Goal: Task Accomplishment & Management: Manage account settings

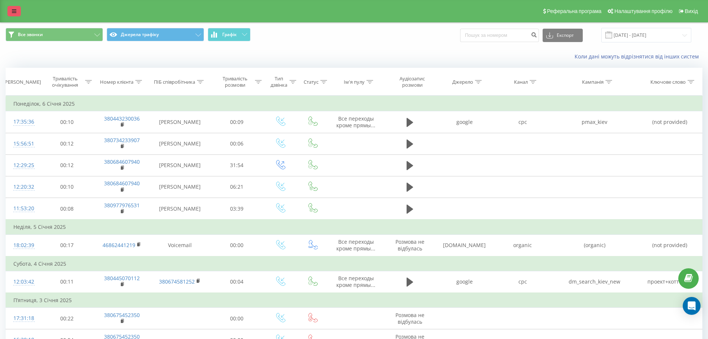
click at [18, 13] on link at bounding box center [13, 11] width 13 height 10
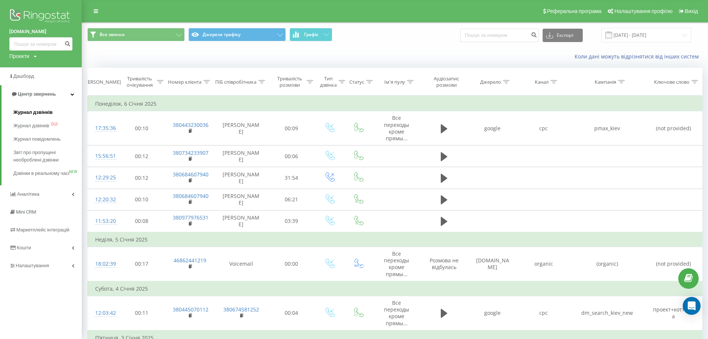
click at [28, 112] on span "Журнал дзвінків" at bounding box center [32, 112] width 39 height 7
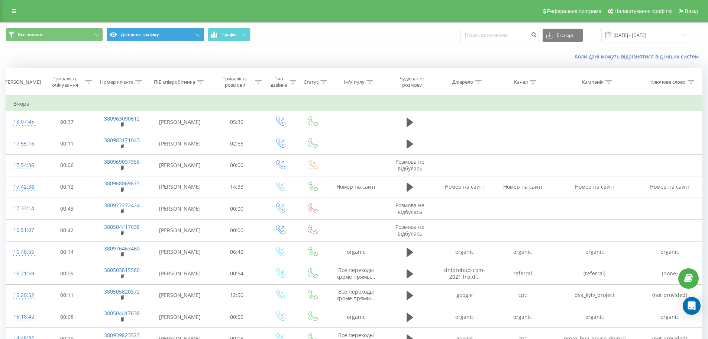
click at [155, 39] on button "Джерела трафіку" at bounding box center [155, 34] width 97 height 13
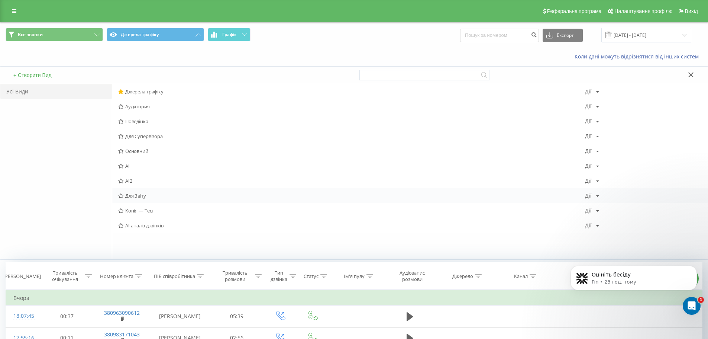
click at [144, 195] on span "Для Звіту" at bounding box center [351, 195] width 467 height 5
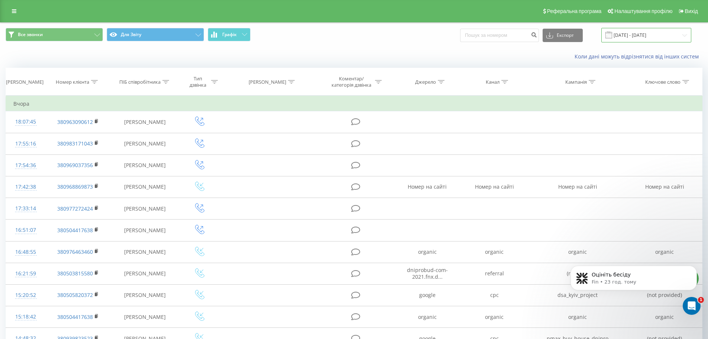
click at [630, 33] on input "23.08.2025 - 23.09.2025" at bounding box center [646, 35] width 90 height 14
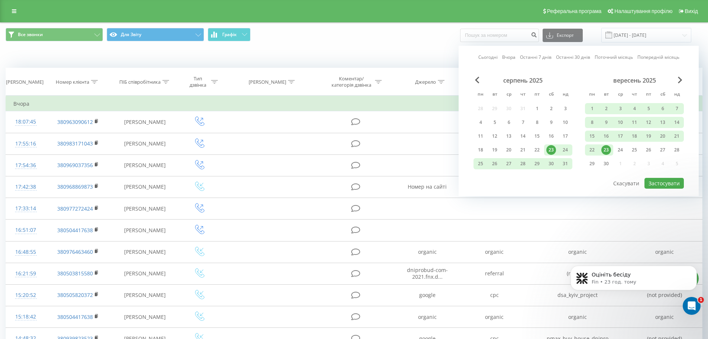
click at [479, 81] on div "серпень 2025" at bounding box center [522, 80] width 99 height 7
click at [473, 81] on div "Сьогодні Вчора Останні 7 днів Останні 30 днів Поточний місяць Попередній місяць…" at bounding box center [579, 121] width 240 height 150
click at [475, 80] on span "Previous Month" at bounding box center [477, 80] width 4 height 7
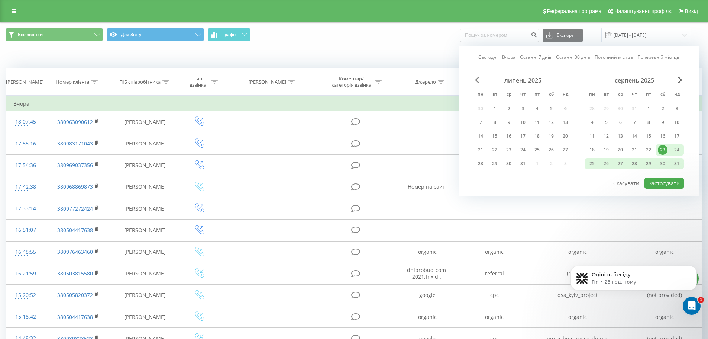
click at [475, 80] on span "Previous Month" at bounding box center [477, 80] width 4 height 7
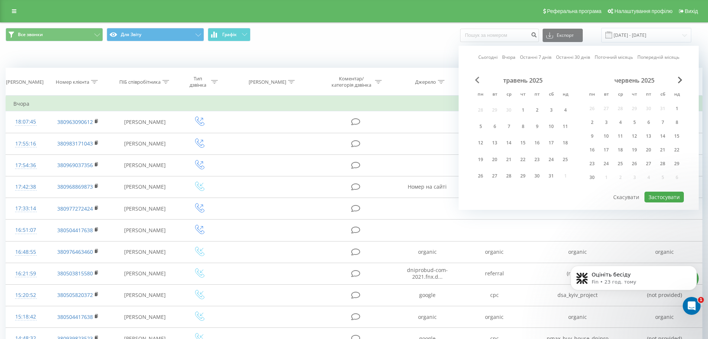
click at [475, 80] on span "Previous Month" at bounding box center [477, 80] width 4 height 7
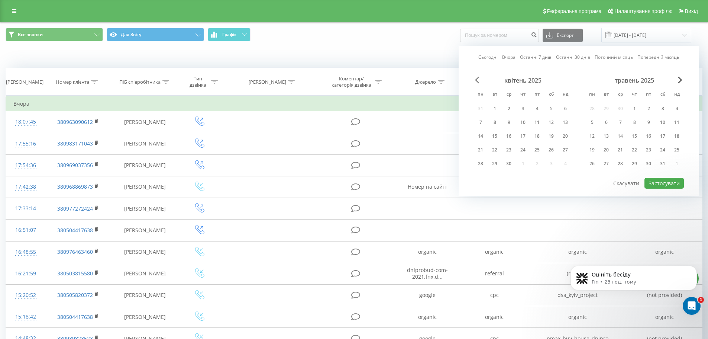
click at [475, 80] on span "Previous Month" at bounding box center [477, 80] width 4 height 7
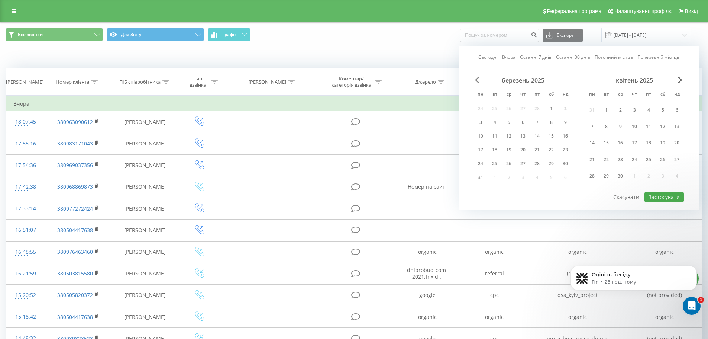
click at [475, 80] on span "Previous Month" at bounding box center [477, 80] width 4 height 7
click at [476, 80] on span "Previous Month" at bounding box center [477, 80] width 4 height 7
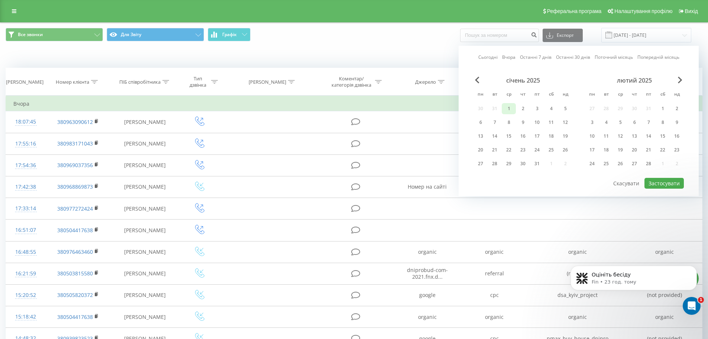
click at [508, 109] on div "1" at bounding box center [509, 109] width 10 height 10
click at [684, 80] on div "Сьогодні Вчора Останні 7 днів Останні 30 днів Поточний місяць Попередній місяць…" at bounding box center [579, 121] width 240 height 150
click at [682, 80] on span "Next Month" at bounding box center [680, 80] width 4 height 7
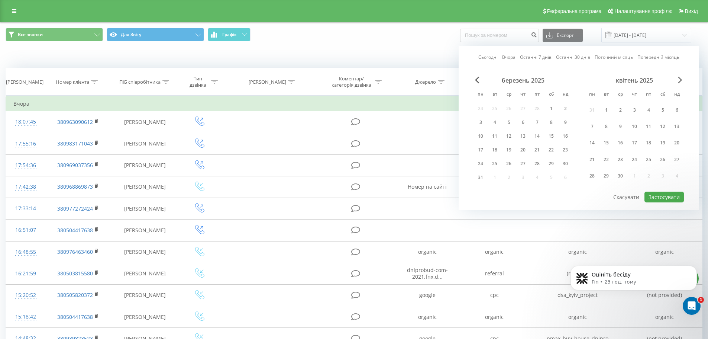
click at [682, 80] on span "Next Month" at bounding box center [680, 80] width 4 height 7
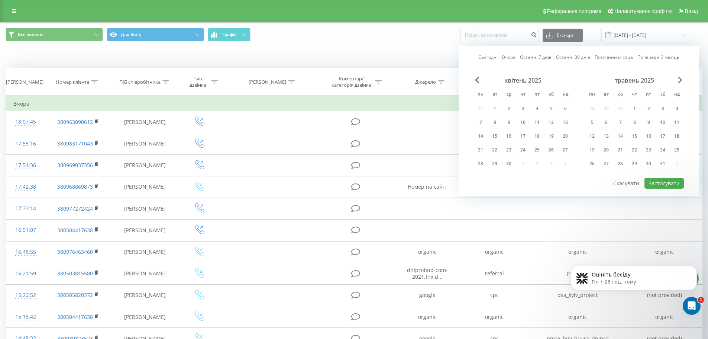
click at [682, 80] on span "Next Month" at bounding box center [680, 80] width 4 height 7
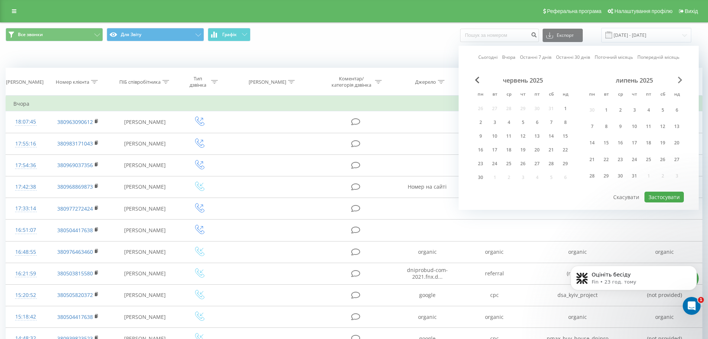
click at [682, 80] on span "Next Month" at bounding box center [680, 80] width 4 height 7
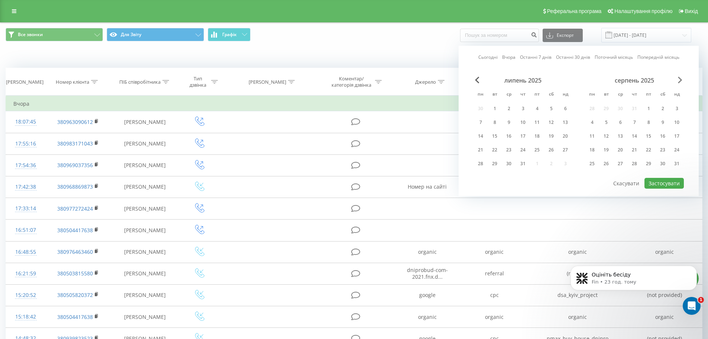
click at [682, 80] on span "Next Month" at bounding box center [680, 80] width 4 height 7
click at [609, 153] on div "23" at bounding box center [606, 150] width 10 height 10
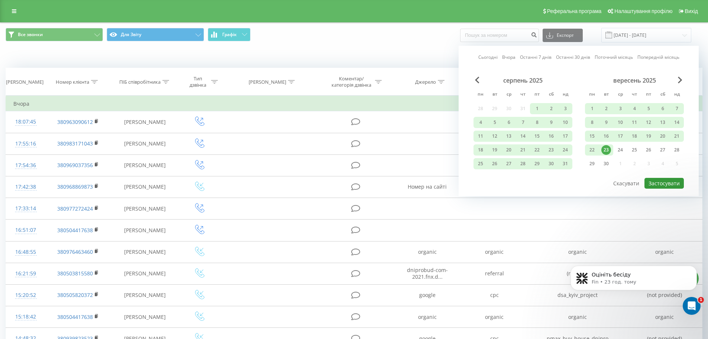
click at [669, 186] on button "Застосувати" at bounding box center [663, 183] width 39 height 11
type input "01.01.2025 - 23.09.2025"
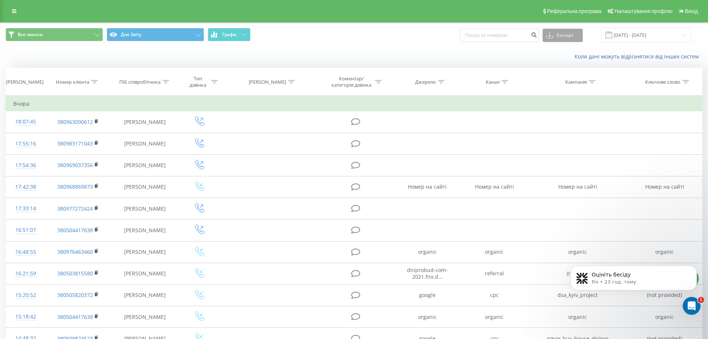
click at [571, 36] on button "Експорт" at bounding box center [563, 35] width 40 height 13
click at [560, 77] on span ".xlsx" at bounding box center [554, 75] width 11 height 7
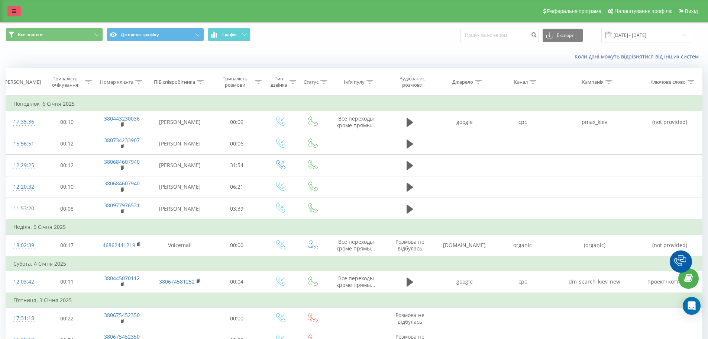
drag, startPoint x: 0, startPoint y: 0, endPoint x: 11, endPoint y: 16, distance: 19.2
click at [11, 16] on link at bounding box center [13, 11] width 13 height 10
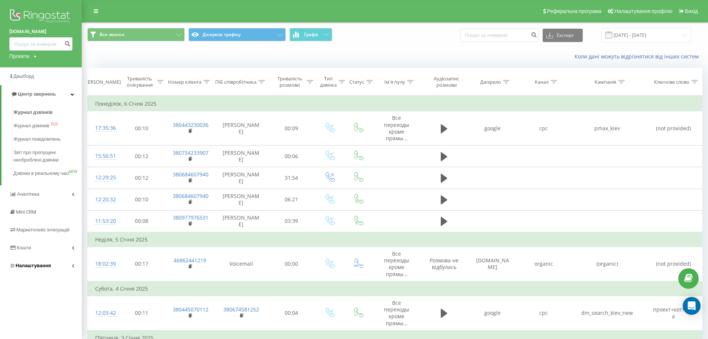
click at [42, 269] on span "Налаштування" at bounding box center [30, 265] width 42 height 7
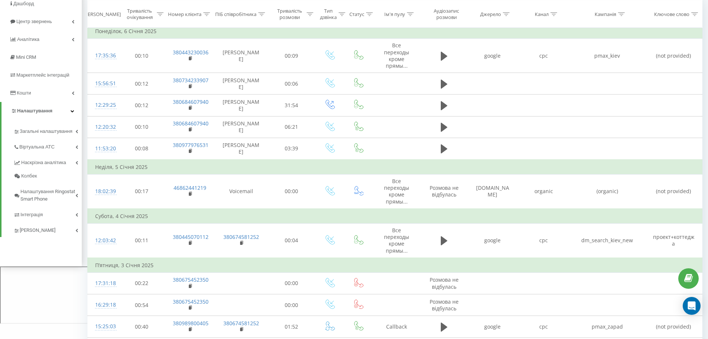
scroll to position [74, 0]
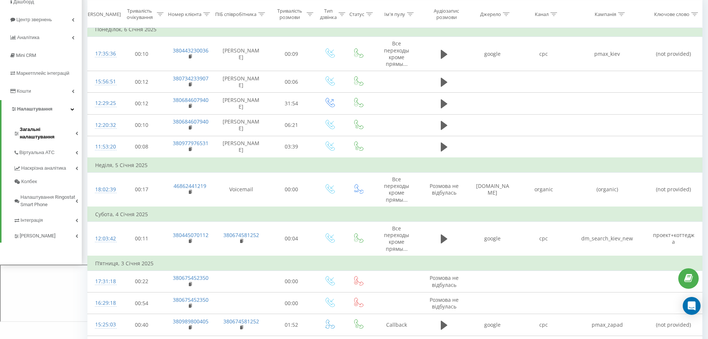
click at [58, 128] on span "Загальні налаштування" at bounding box center [48, 133] width 56 height 15
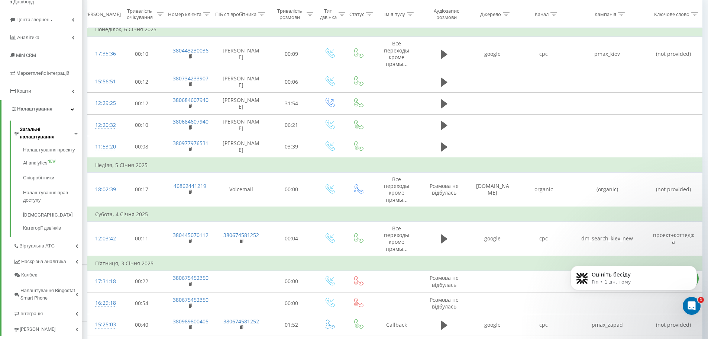
scroll to position [0, 0]
click at [44, 174] on span "Співробітники" at bounding box center [40, 177] width 35 height 7
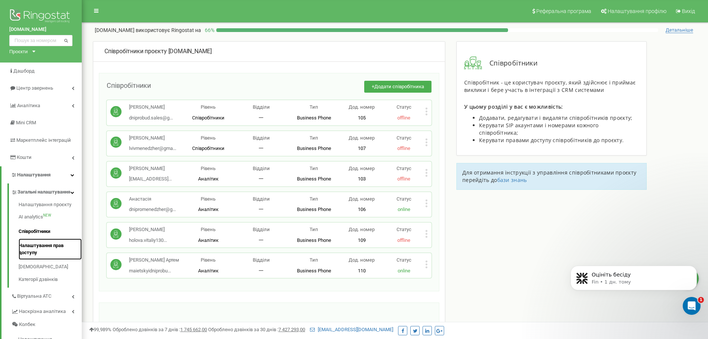
click at [55, 252] on link "Налаштування прав доступу" at bounding box center [50, 248] width 63 height 21
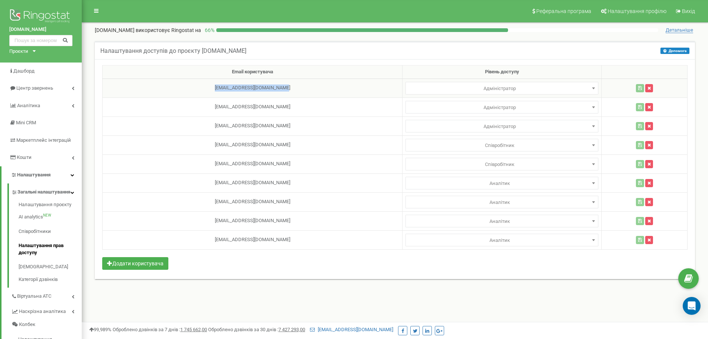
drag, startPoint x: 207, startPoint y: 88, endPoint x: 382, endPoint y: 88, distance: 175.0
click at [382, 88] on td "[EMAIL_ADDRESS][DOMAIN_NAME]" at bounding box center [253, 87] width 300 height 19
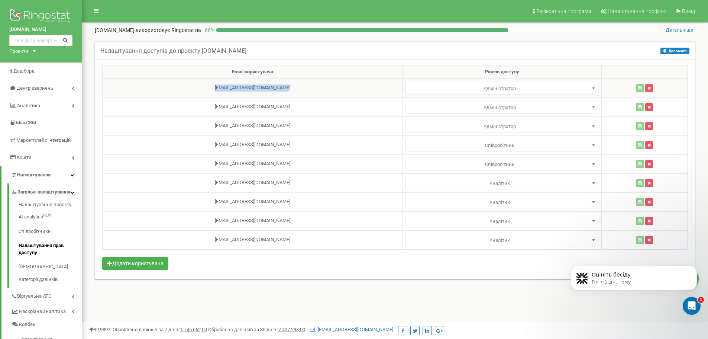
select select
click at [459, 90] on span "Адміністратор" at bounding box center [502, 88] width 188 height 10
drag, startPoint x: 253, startPoint y: 85, endPoint x: 252, endPoint y: 90, distance: 5.6
click at [252, 90] on td "kishchenkofnxdpua@gmail.com" at bounding box center [253, 87] width 300 height 19
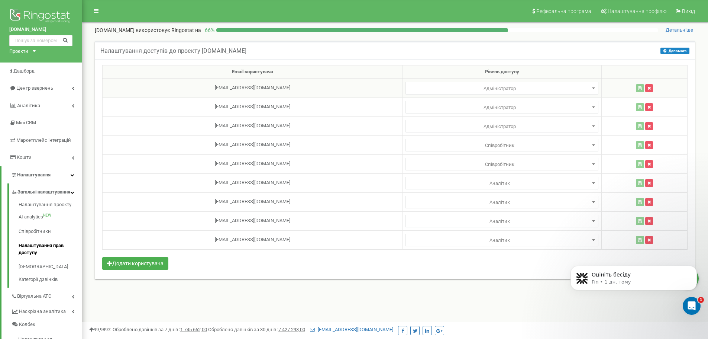
click at [252, 90] on td "kishchenkofnxdpua@gmail.com" at bounding box center [253, 87] width 300 height 19
click at [266, 84] on td "kishchenkofnxdpua@gmail.com" at bounding box center [253, 87] width 300 height 19
drag, startPoint x: 232, startPoint y: 107, endPoint x: 280, endPoint y: 105, distance: 48.4
click at [280, 105] on td "sergeyostap98@gmail.com" at bounding box center [253, 106] width 300 height 19
click at [694, 269] on icon "Dismiss notification" at bounding box center [695, 267] width 4 height 4
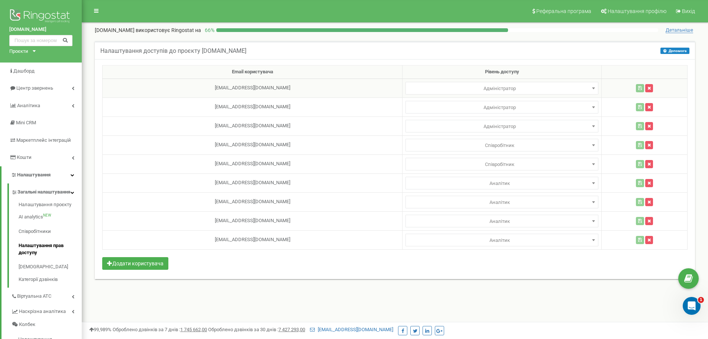
click at [527, 88] on span "Адміністратор" at bounding box center [502, 88] width 188 height 10
click at [148, 261] on button "Додати користувача" at bounding box center [135, 263] width 66 height 13
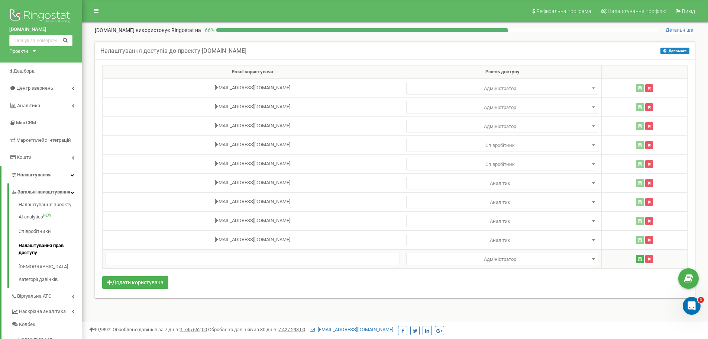
drag, startPoint x: 298, startPoint y: 273, endPoint x: 291, endPoint y: 262, distance: 12.4
click at [294, 268] on div "Email користувача Рівень доступу kishchenkofnxdpua@gmail.com Адміністратор Анал…" at bounding box center [395, 178] width 600 height 239
click at [291, 262] on input "text" at bounding box center [253, 258] width 294 height 13
click at [647, 257] on icon "button" at bounding box center [648, 258] width 3 height 4
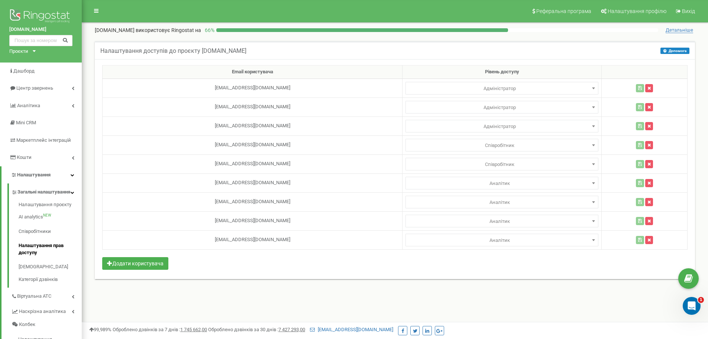
drag, startPoint x: 102, startPoint y: 51, endPoint x: 249, endPoint y: 51, distance: 146.8
click at [246, 51] on h5 "Налаштування доступів до проєкту dniprobud.com.ua" at bounding box center [173, 51] width 146 height 7
click at [245, 52] on h5 "Налаштування доступів до проєкту dniprobud.com.ua" at bounding box center [173, 51] width 146 height 7
drag, startPoint x: 251, startPoint y: 50, endPoint x: 179, endPoint y: 51, distance: 71.4
click at [179, 51] on div "Налаштування доступів до проєкту dniprobud.com.ua Допомога Допомога У цьому мен…" at bounding box center [395, 50] width 600 height 18
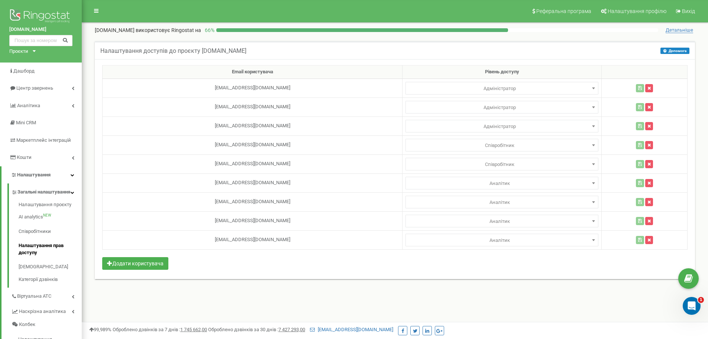
click at [216, 53] on h5 "Налаштування доступів до проєкту dniprobud.com.ua" at bounding box center [173, 51] width 146 height 7
drag, startPoint x: 201, startPoint y: 50, endPoint x: 249, endPoint y: 51, distance: 48.3
click at [246, 51] on h5 "Налаштування доступів до проєкту dniprobud.com.ua" at bounding box center [173, 51] width 146 height 7
click at [241, 52] on h5 "Налаштування доступів до проєкту dniprobud.com.ua" at bounding box center [173, 51] width 146 height 7
drag, startPoint x: 249, startPoint y: 52, endPoint x: 201, endPoint y: 51, distance: 48.0
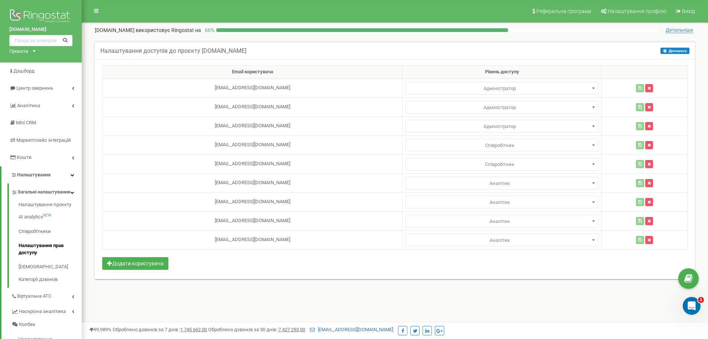
click at [201, 51] on h5 "Налаштування доступів до проєкту dniprobud.com.ua" at bounding box center [173, 51] width 146 height 7
drag, startPoint x: 213, startPoint y: 111, endPoint x: 275, endPoint y: 110, distance: 62.1
click at [275, 110] on td "sergeyostap98@gmail.com" at bounding box center [253, 106] width 300 height 19
click at [279, 108] on td "sergeyostap98@gmail.com" at bounding box center [253, 106] width 300 height 19
drag, startPoint x: 269, startPoint y: 107, endPoint x: 217, endPoint y: 109, distance: 52.4
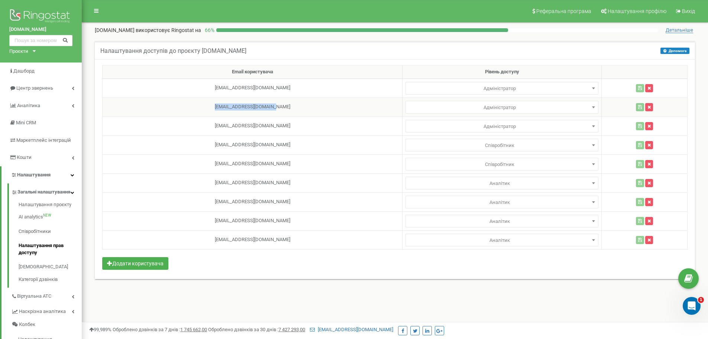
click at [217, 109] on td "sergeyostap98@gmail.com" at bounding box center [253, 106] width 300 height 19
drag, startPoint x: 220, startPoint y: 124, endPoint x: 216, endPoint y: 126, distance: 4.8
click at [220, 124] on td "dniprobud.client@gmail.com" at bounding box center [253, 125] width 300 height 19
drag, startPoint x: 215, startPoint y: 126, endPoint x: 281, endPoint y: 129, distance: 65.5
click at [283, 125] on td "dniprobud.client@gmail.com" at bounding box center [253, 125] width 300 height 19
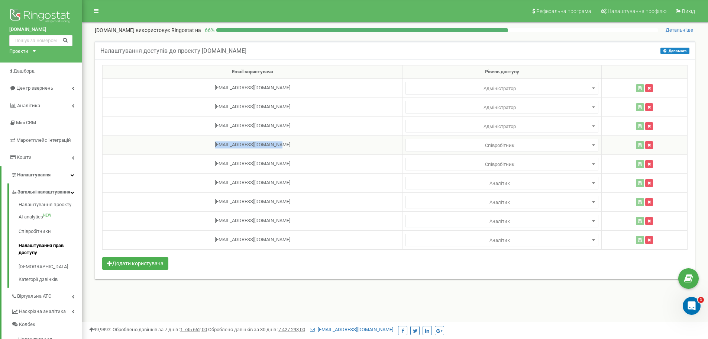
drag, startPoint x: 279, startPoint y: 141, endPoint x: 211, endPoint y: 148, distance: 68.7
click at [211, 148] on td "dniprobud.sales@gmail.com" at bounding box center [253, 144] width 300 height 19
click at [219, 161] on td "lvivmenedzher@gmail.com" at bounding box center [253, 163] width 300 height 19
drag, startPoint x: 216, startPoint y: 161, endPoint x: 282, endPoint y: 178, distance: 68.1
click at [291, 167] on td "lvivmenedzher@gmail.com" at bounding box center [253, 163] width 300 height 19
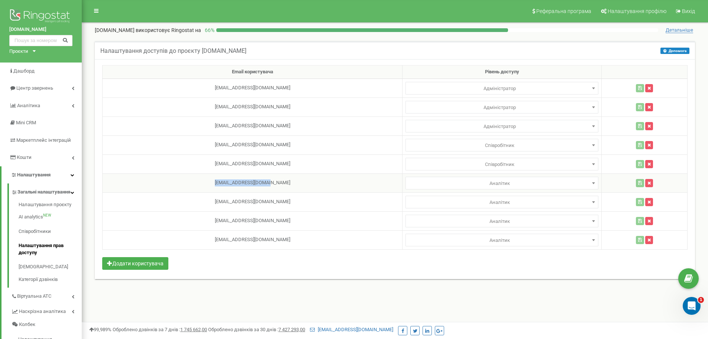
drag, startPoint x: 281, startPoint y: 180, endPoint x: 218, endPoint y: 188, distance: 64.1
click at [218, 188] on td "lvivsales27@gmail.com" at bounding box center [253, 182] width 300 height 19
drag, startPoint x: 209, startPoint y: 200, endPoint x: 308, endPoint y: 209, distance: 98.9
click at [317, 203] on td "dnipromenedzher@gmail.com" at bounding box center [253, 201] width 300 height 19
drag, startPoint x: 281, startPoint y: 222, endPoint x: 182, endPoint y: 222, distance: 98.9
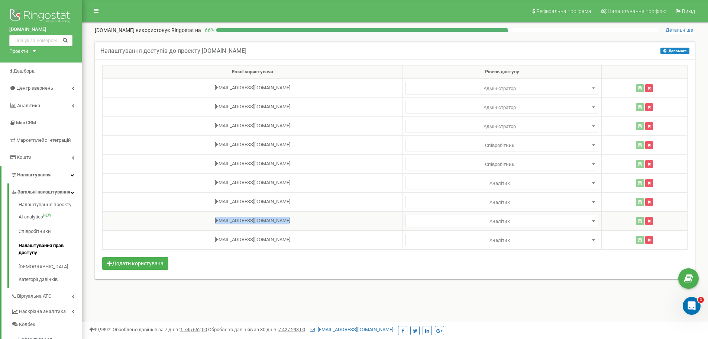
click at [182, 222] on td "holova.vitaliy1308@gmail.com" at bounding box center [253, 220] width 300 height 19
drag, startPoint x: 255, startPoint y: 239, endPoint x: 288, endPoint y: 240, distance: 33.1
click at [288, 240] on td "maietskyidniprobud@gmail.com" at bounding box center [253, 239] width 300 height 19
click at [289, 240] on td "maietskyidniprobud@gmail.com" at bounding box center [253, 239] width 300 height 19
drag, startPoint x: 291, startPoint y: 240, endPoint x: 202, endPoint y: 239, distance: 88.5
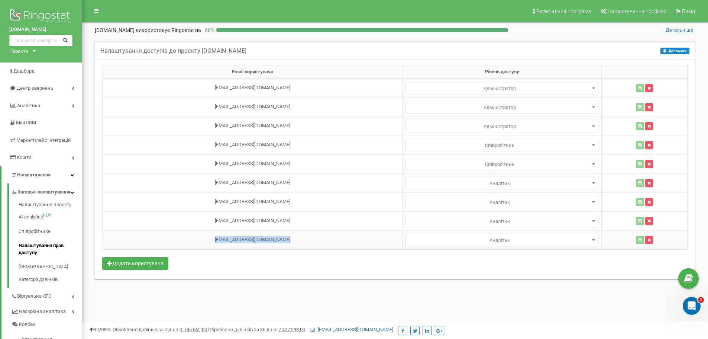
click at [202, 239] on td "maietskyidniprobud@gmail.com" at bounding box center [253, 239] width 300 height 19
drag, startPoint x: 208, startPoint y: 223, endPoint x: 283, endPoint y: 223, distance: 75.4
click at [283, 223] on td "holova.vitaliy1308@gmail.com" at bounding box center [253, 220] width 300 height 19
drag, startPoint x: 285, startPoint y: 201, endPoint x: 210, endPoint y: 203, distance: 75.5
click at [210, 203] on td "dnipromenedzher@gmail.com" at bounding box center [253, 201] width 300 height 19
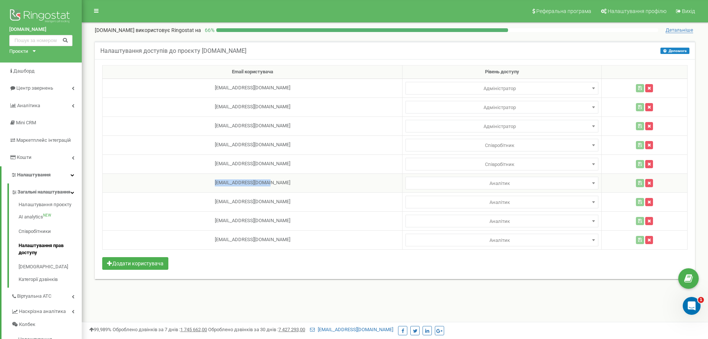
drag, startPoint x: 219, startPoint y: 179, endPoint x: 307, endPoint y: 180, distance: 87.7
click at [307, 180] on td "lvivsales27@gmail.com" at bounding box center [253, 182] width 300 height 19
drag, startPoint x: 284, startPoint y: 164, endPoint x: 194, endPoint y: 163, distance: 89.9
click at [194, 163] on td "lvivmenedzher@gmail.com" at bounding box center [253, 163] width 300 height 19
click at [427, 280] on div "Налаштування доступів до проєкту dniprobud.com.ua Допомога Допомога У цьому мен…" at bounding box center [394, 164] width 611 height 247
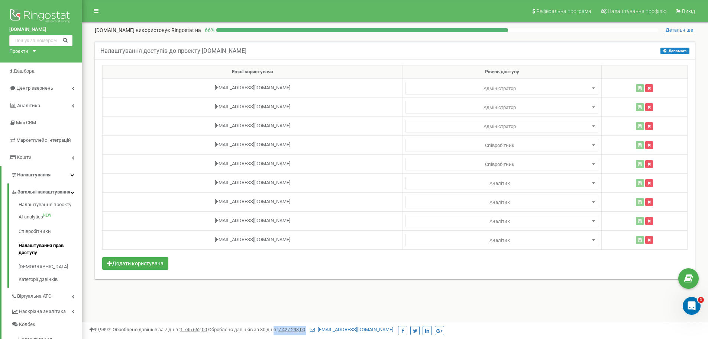
drag, startPoint x: 300, startPoint y: 326, endPoint x: 330, endPoint y: 325, distance: 30.1
click at [330, 325] on div "99,989% Оброблено дзвінків за 7 днів : 1 745 662,00 Оброблено дзвінків за 30 дн…" at bounding box center [395, 329] width 626 height 17
click at [316, 322] on div "99,989% Оброблено дзвінків за 7 днів : 1 745 662,00 Оброблено дзвінків за 30 дн…" at bounding box center [395, 329] width 626 height 17
drag, startPoint x: 315, startPoint y: 330, endPoint x: 284, endPoint y: 333, distance: 31.4
click at [284, 333] on div "99,989% Оброблено дзвінків за 7 днів : 1 745 662,00 Оброблено дзвінків за 30 дн…" at bounding box center [394, 330] width 611 height 9
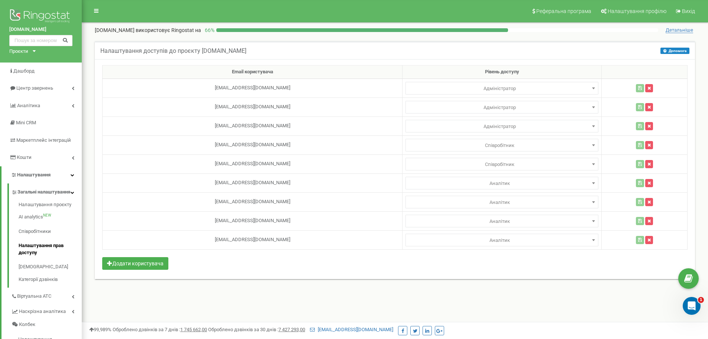
click at [279, 311] on div "Реферальна програма Налаштування профілю Вихід dniprobud.com.ua використовує Ri…" at bounding box center [395, 223] width 626 height 446
drag, startPoint x: 284, startPoint y: 330, endPoint x: 311, endPoint y: 330, distance: 27.1
click at [305, 330] on span "Оброблено дзвінків за 30 днів : 7 427 293,00" at bounding box center [256, 329] width 97 height 6
click at [313, 313] on div "Реферальна програма Налаштування профілю Вихід dniprobud.com.ua використовує Ri…" at bounding box center [395, 223] width 626 height 446
drag, startPoint x: 311, startPoint y: 328, endPoint x: 284, endPoint y: 331, distance: 27.3
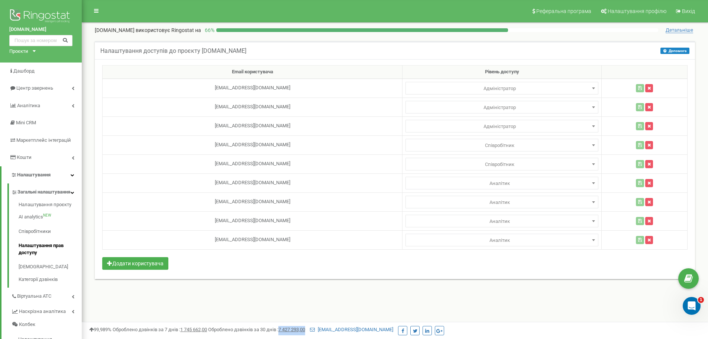
click at [284, 331] on span "Оброблено дзвінків за 30 днів : 7 427 293,00" at bounding box center [256, 329] width 97 height 6
click at [346, 313] on div "Реферальна програма Налаштування профілю Вихід dniprobud.com.ua використовує Ri…" at bounding box center [395, 223] width 626 height 446
